Goal: Transaction & Acquisition: Subscribe to service/newsletter

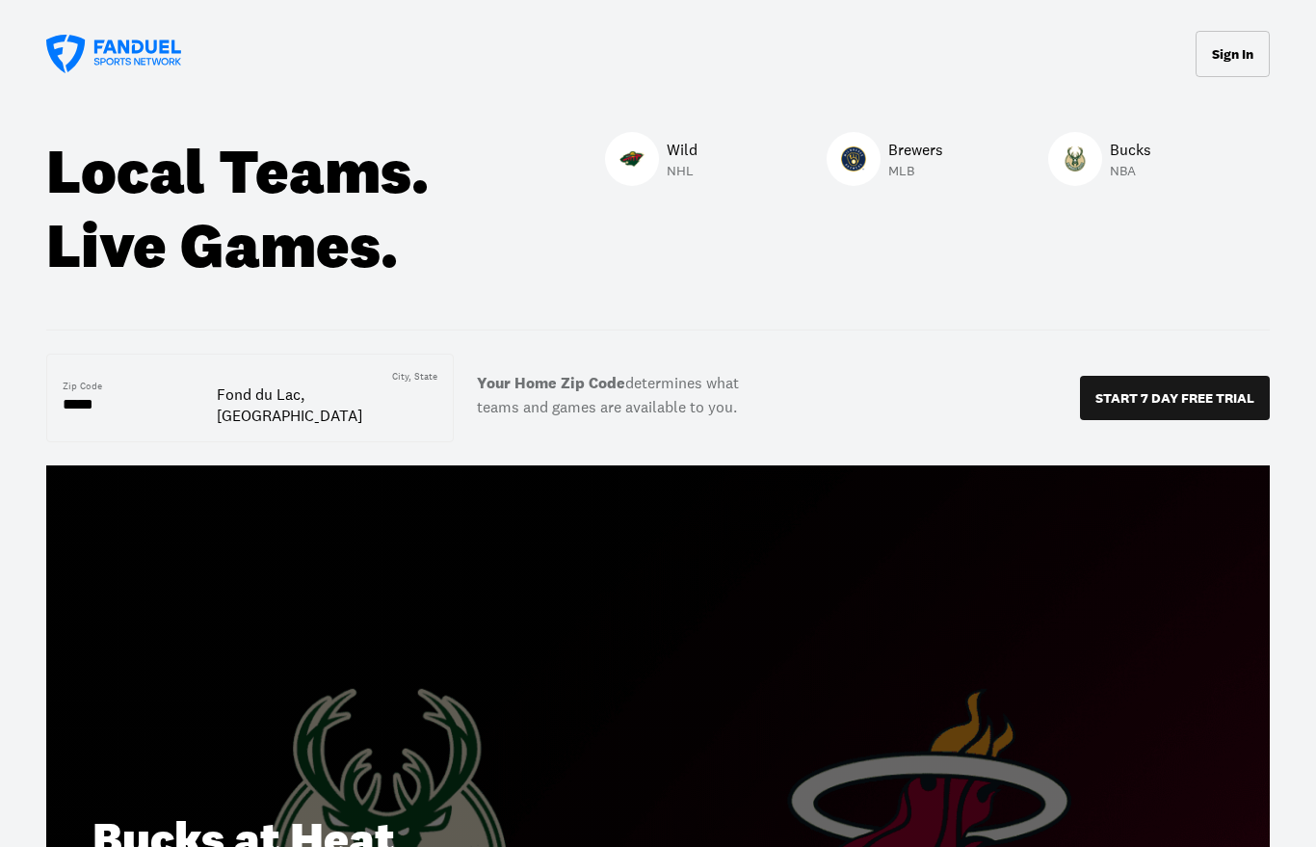
click at [1174, 391] on p "START 7 DAY FREE TRIAL" at bounding box center [1174, 397] width 159 height 13
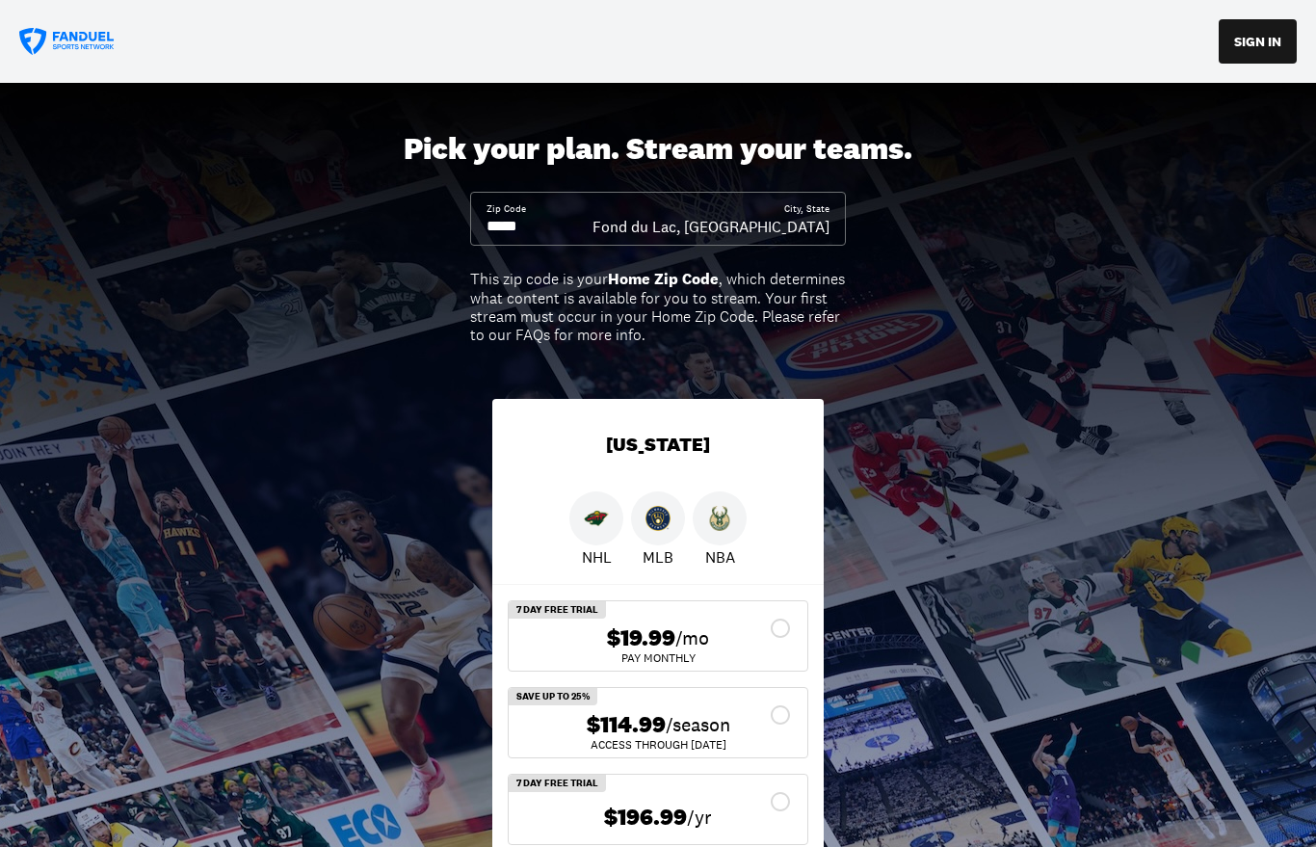
click at [777, 722] on div "$114.99 /season" at bounding box center [658, 725] width 268 height 28
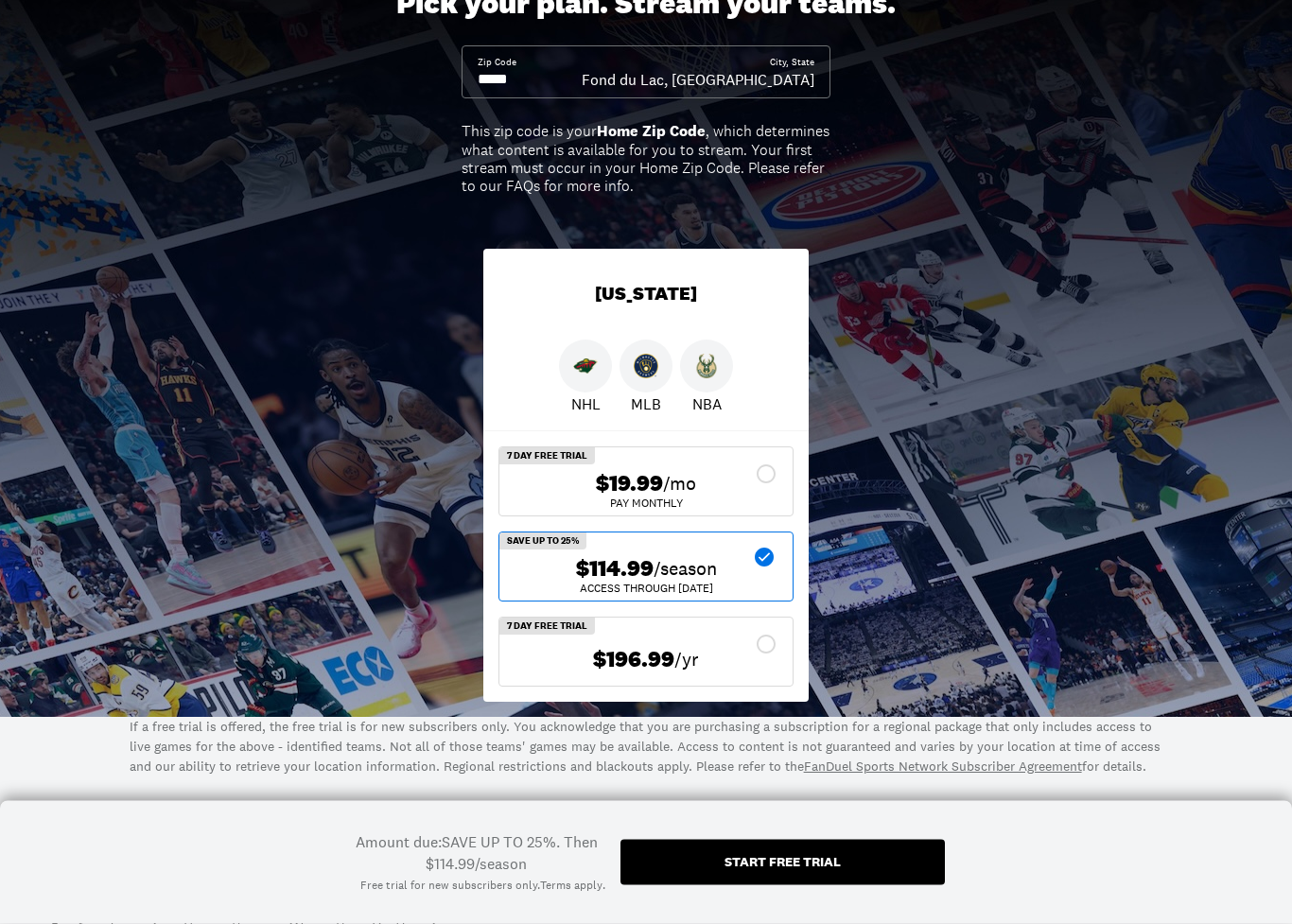
scroll to position [142, 0]
click at [827, 831] on div "Start free trial" at bounding box center [782, 861] width 116 height 13
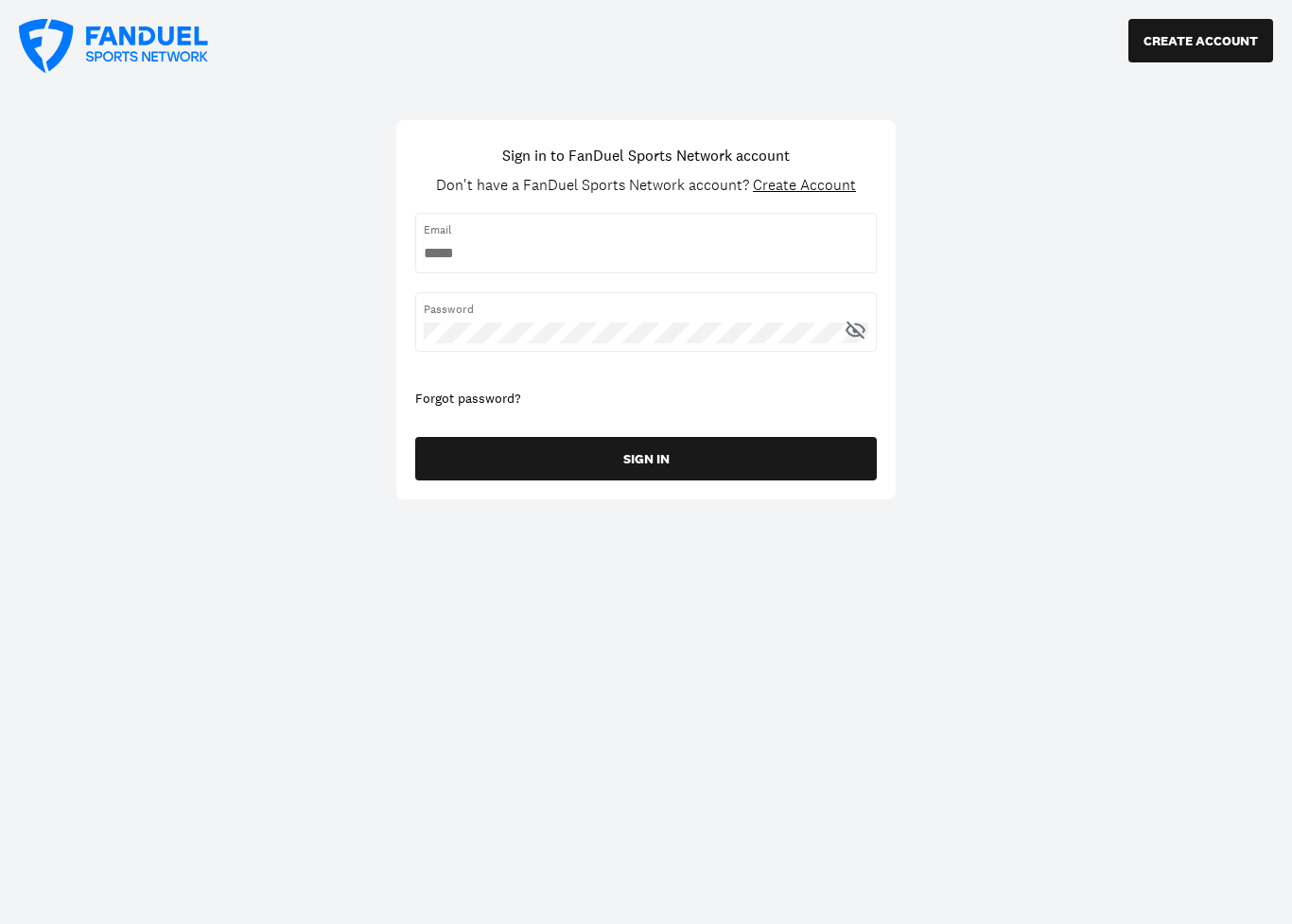
click at [626, 245] on input "username" at bounding box center [645, 253] width 445 height 21
